Goal: Task Accomplishment & Management: Complete application form

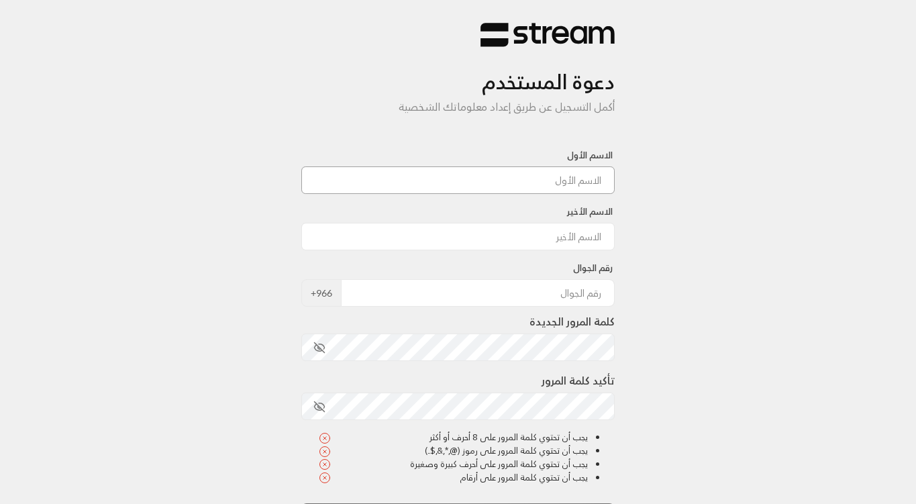
click at [585, 181] on input at bounding box center [458, 180] width 314 height 28
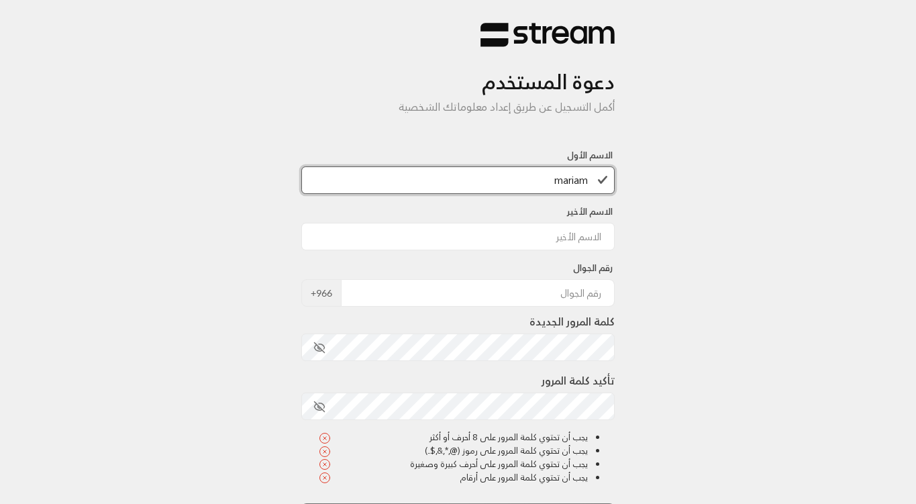
type input "mariam"
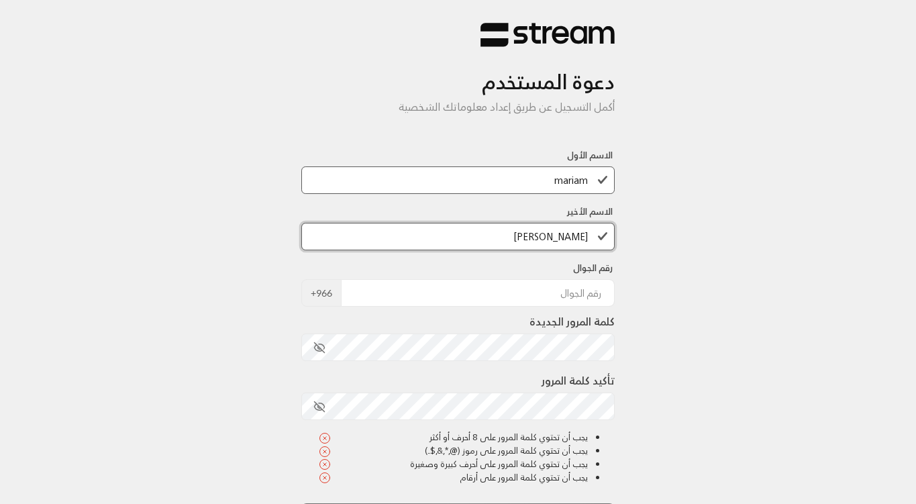
type input "[PERSON_NAME]"
click at [334, 293] on span "+966" at bounding box center [321, 293] width 40 height 28
click at [393, 293] on input "tel" at bounding box center [478, 293] width 274 height 28
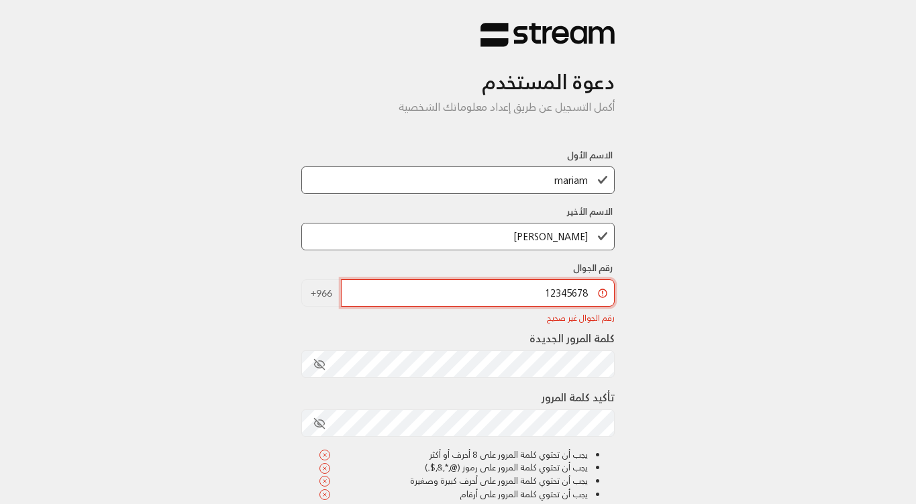
type input "123456789"
type input "12345"
type input "3"
type input "667788910"
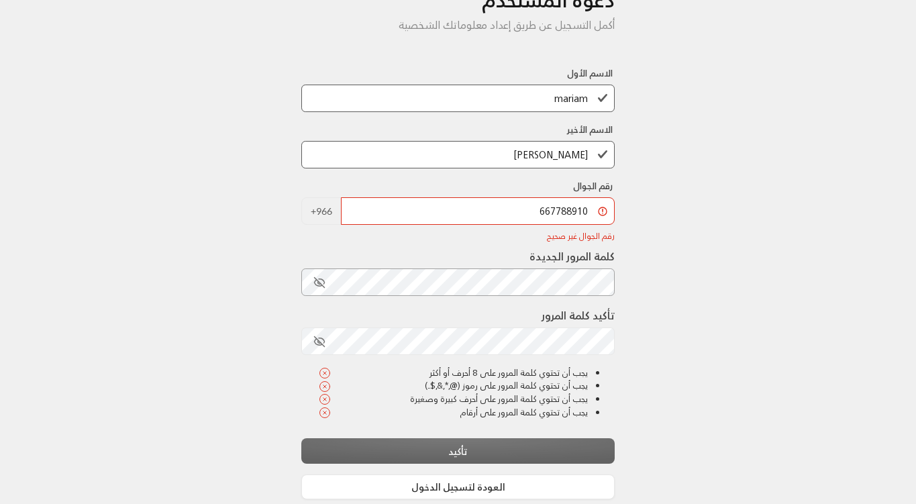
scroll to position [147, 0]
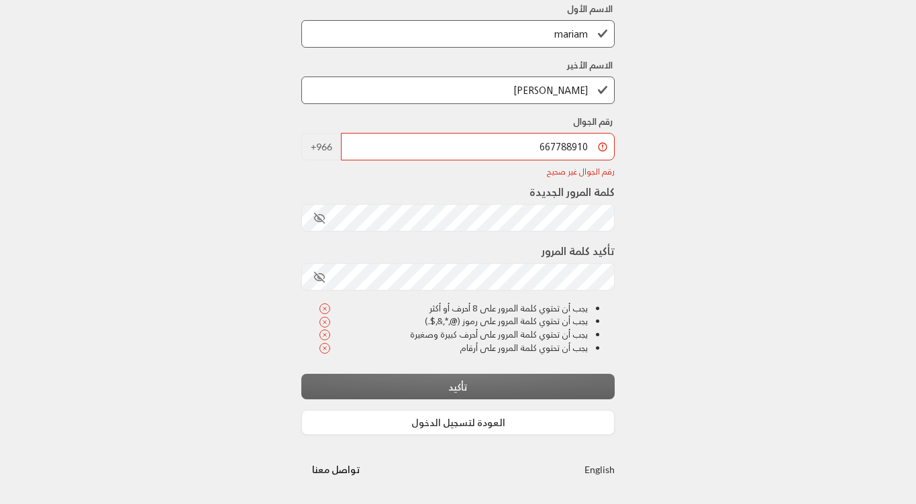
click at [183, 350] on div "دعوة المستخدم أكمل التسجيل عن طريق إعداد معلوماتك الشخصية الاسم الأول mariam ال…" at bounding box center [458, 179] width 916 height 650
click at [317, 209] on button "toggle password visibility" at bounding box center [319, 218] width 23 height 23
click at [314, 273] on icon "toggle password visibility" at bounding box center [319, 277] width 12 height 12
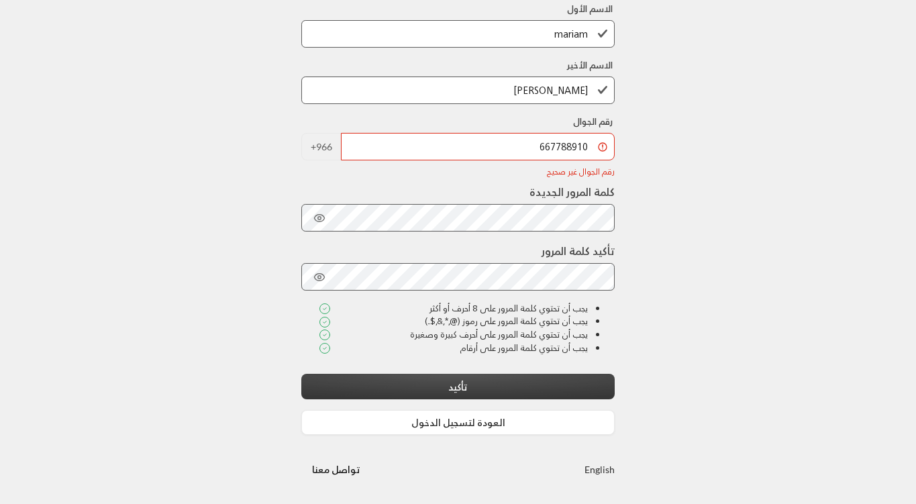
click at [441, 391] on button "تأكيد" at bounding box center [458, 386] width 314 height 25
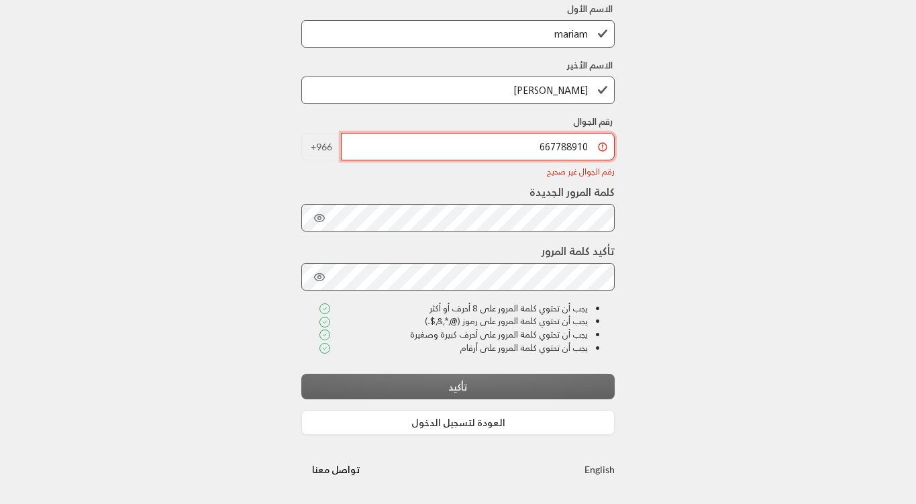
click at [565, 147] on input "667788910" at bounding box center [478, 147] width 274 height 28
click at [523, 139] on input "tel" at bounding box center [478, 147] width 274 height 28
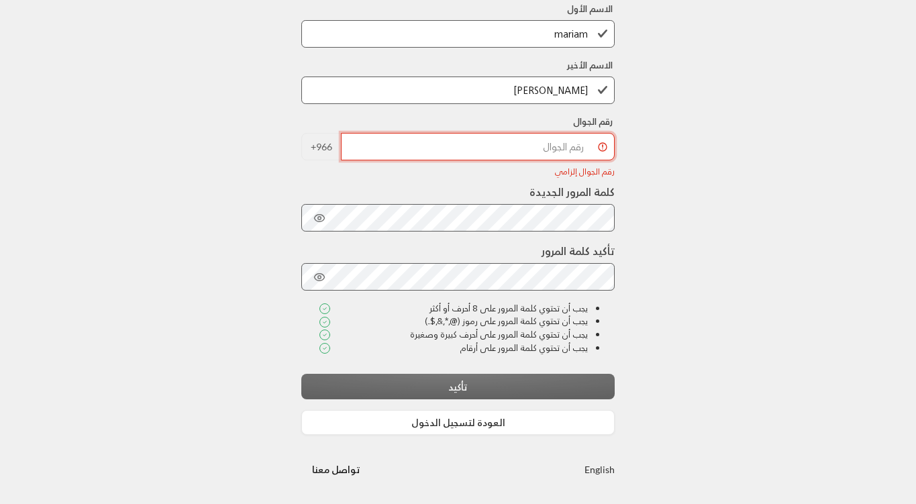
paste input "tel"
click at [550, 154] on input "tel" at bounding box center [478, 147] width 274 height 28
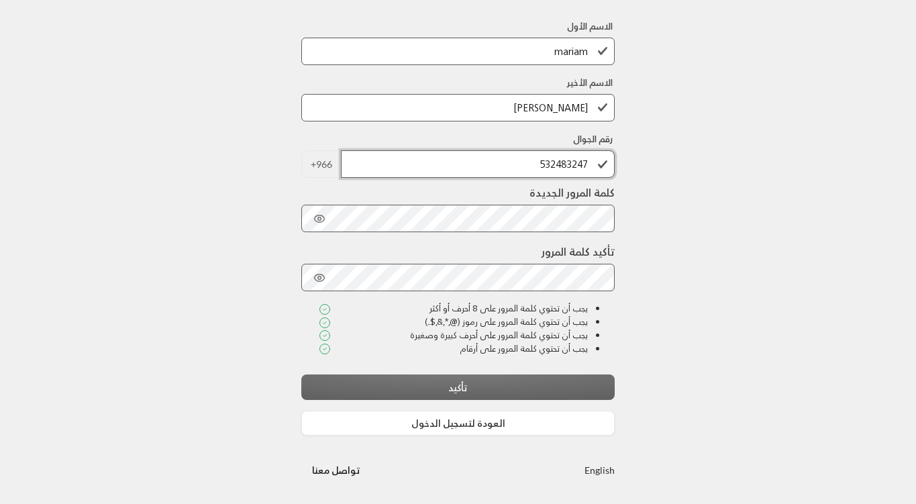
scroll to position [130, 0]
type input "532483247"
click at [531, 390] on div "تأكيد" at bounding box center [458, 386] width 314 height 25
click at [474, 389] on div "تأكيد" at bounding box center [458, 386] width 314 height 25
click at [458, 391] on div "تأكيد" at bounding box center [458, 386] width 314 height 25
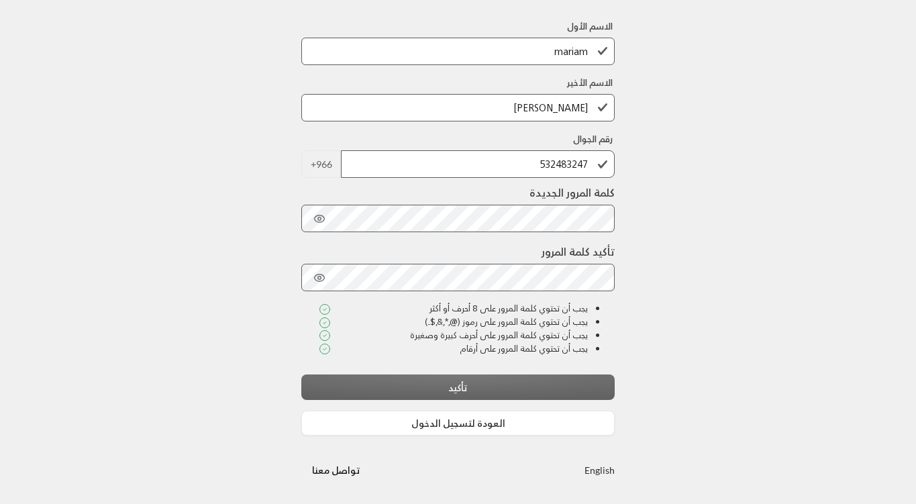
click at [613, 385] on div "تأكيد" at bounding box center [458, 386] width 314 height 25
click at [647, 376] on div "دعوة المستخدم أكمل التسجيل عن طريق إعداد معلوماتك الشخصية الاسم الأول mariam ال…" at bounding box center [458, 187] width 916 height 633
click at [452, 387] on div "تأكيد" at bounding box center [458, 386] width 314 height 25
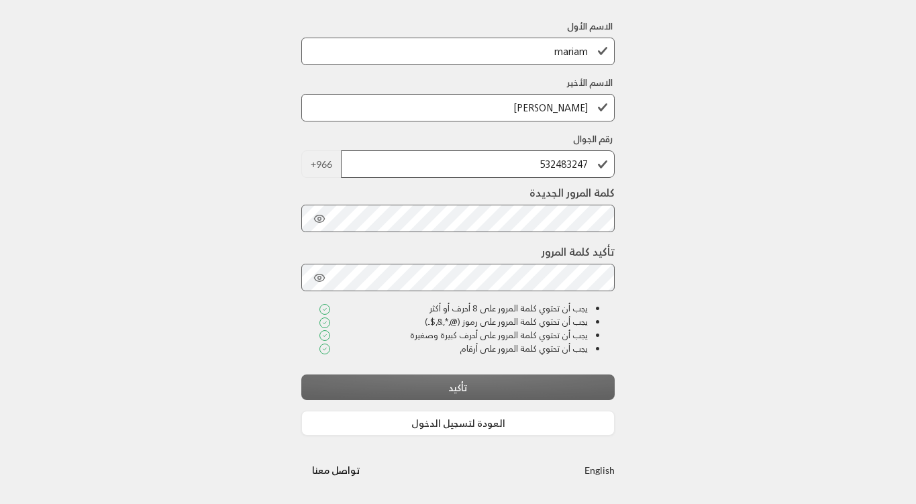
click at [452, 354] on div "يجب أن تحتوي كلمة المرور على أرقام" at bounding box center [454, 348] width 270 height 13
click at [439, 389] on div "تأكيد" at bounding box center [458, 386] width 314 height 25
click at [442, 388] on div "تأكيد" at bounding box center [458, 386] width 314 height 25
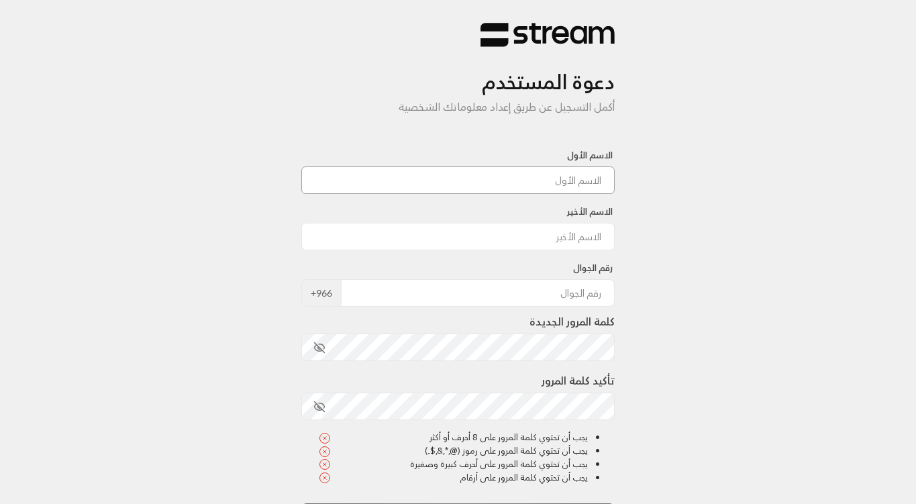
click at [517, 168] on input at bounding box center [458, 180] width 314 height 28
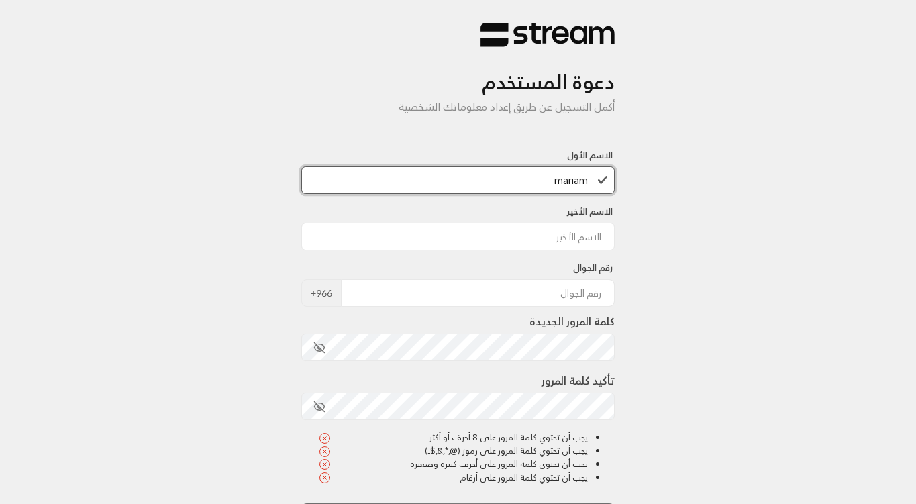
type input "mariam"
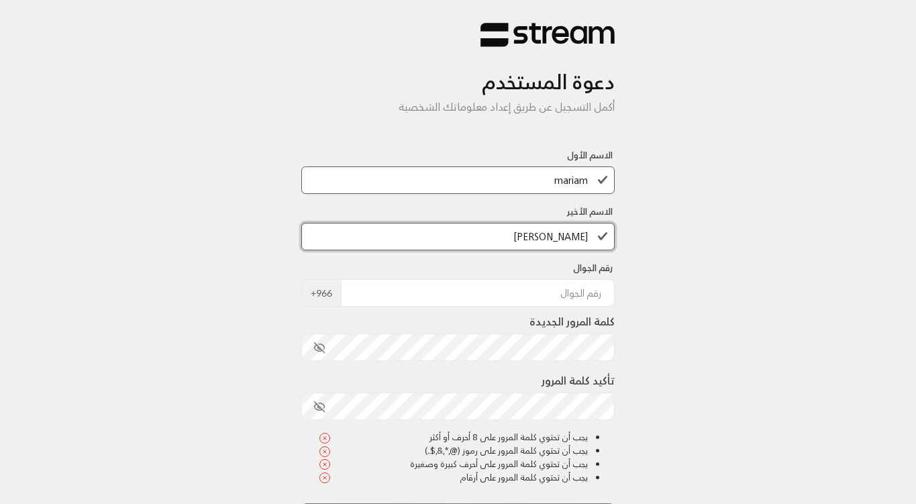
type input "[PERSON_NAME]"
type input "532483247"
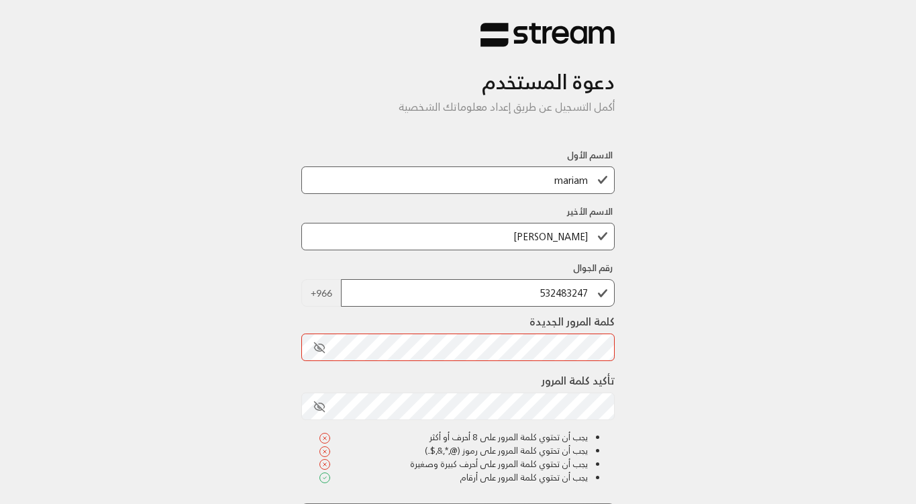
click at [318, 338] on button "toggle password visibility" at bounding box center [319, 347] width 23 height 23
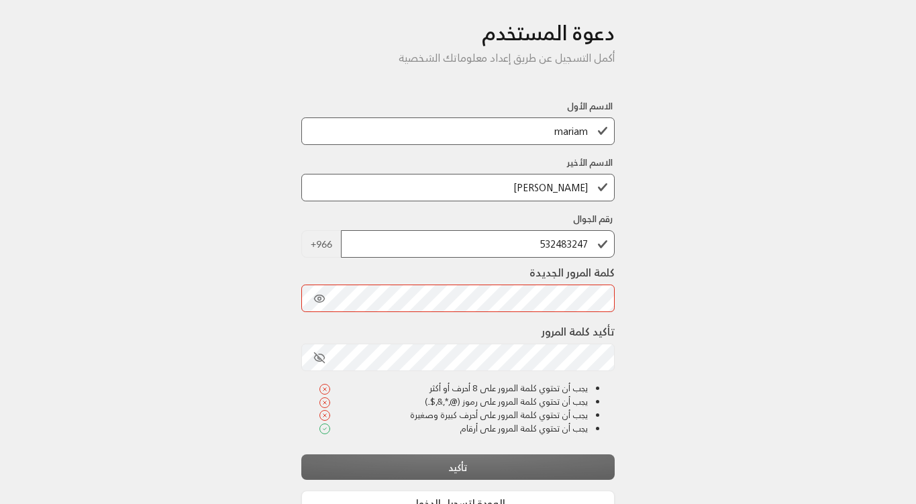
scroll to position [51, 0]
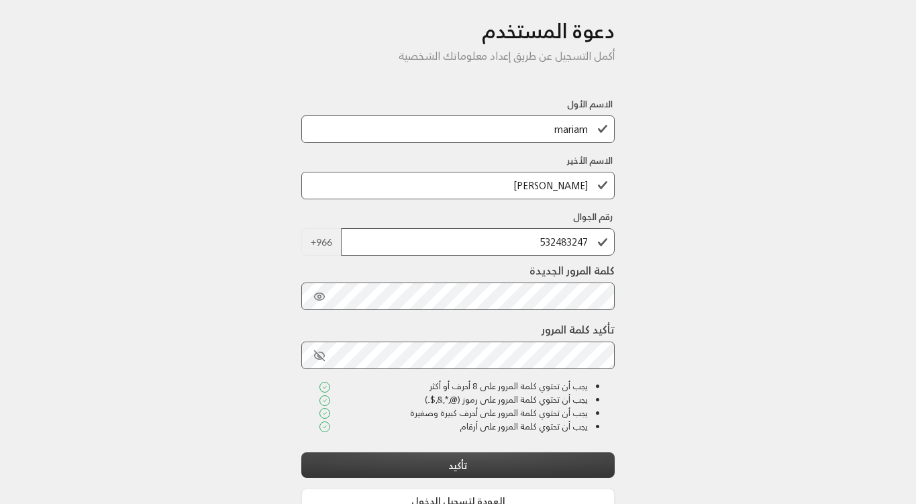
click at [580, 472] on button "تأكيد" at bounding box center [458, 464] width 314 height 25
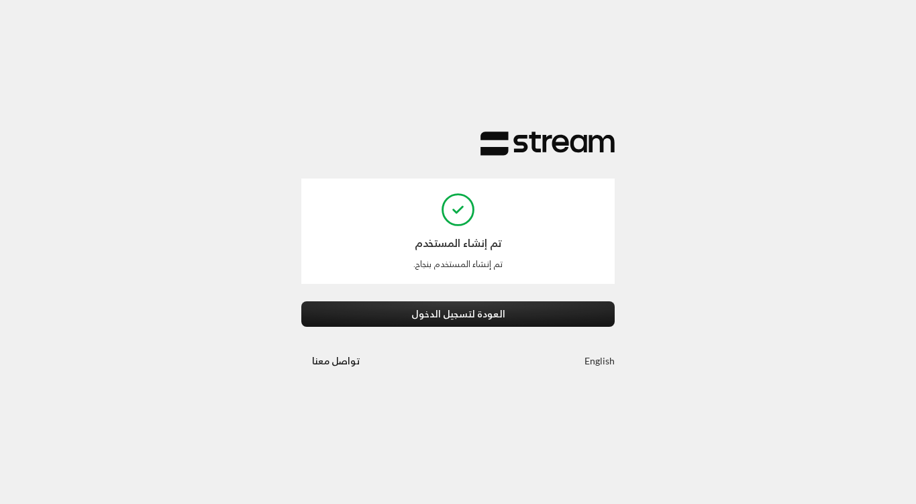
scroll to position [0, 0]
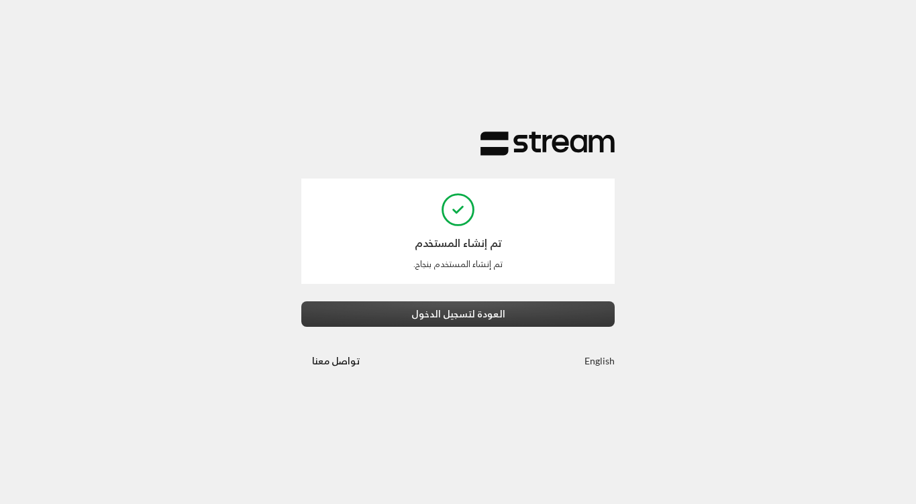
click at [498, 312] on button "العودة لتسجيل الدخول" at bounding box center [458, 313] width 314 height 25
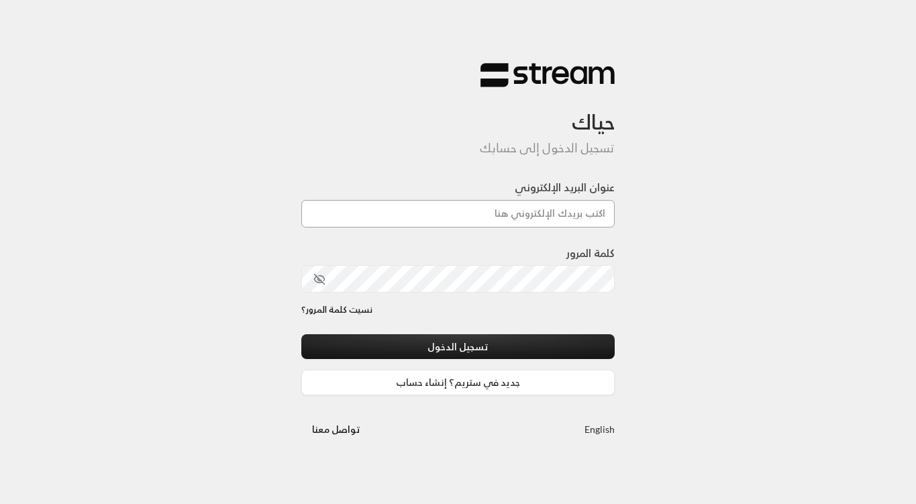
click at [529, 219] on input "عنوان البريد الإلكتروني" at bounding box center [458, 214] width 314 height 28
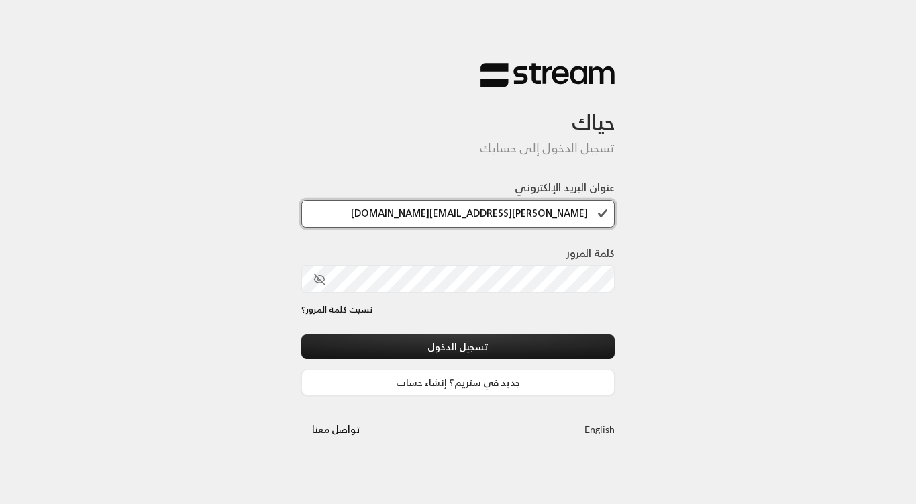
type input "[PERSON_NAME][EMAIL_ADDRESS][DOMAIN_NAME]"
click at [656, 295] on div "حياك تسجيل الدخول إلى حسابك عنوان البريد الإلكتروني [EMAIL_ADDRESS][DOMAIN_NAME…" at bounding box center [458, 252] width 916 height 504
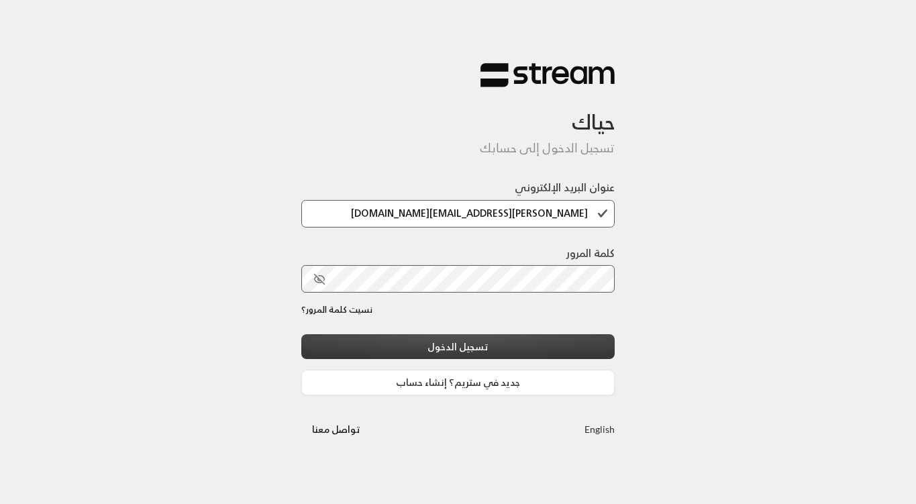
click at [507, 344] on button "تسجيل الدخول" at bounding box center [458, 346] width 314 height 25
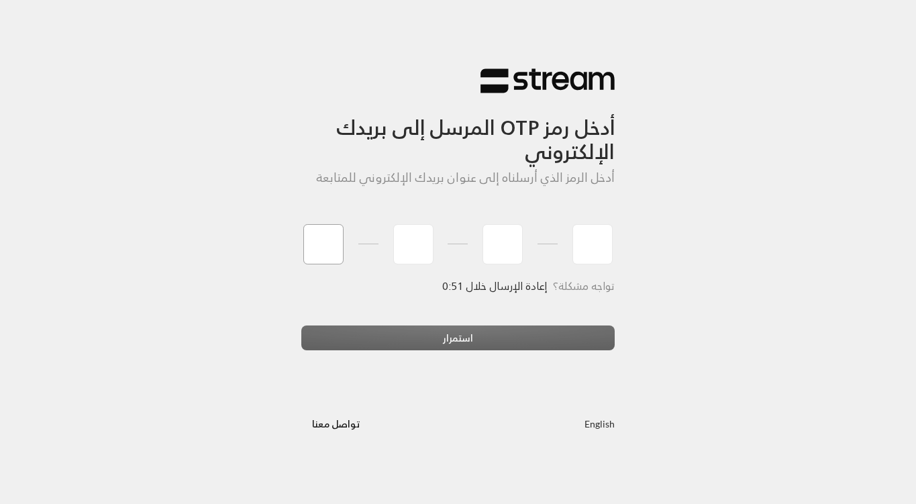
type input "8"
type input "2"
type input "5"
